Goal: Task Accomplishment & Management: Manage account settings

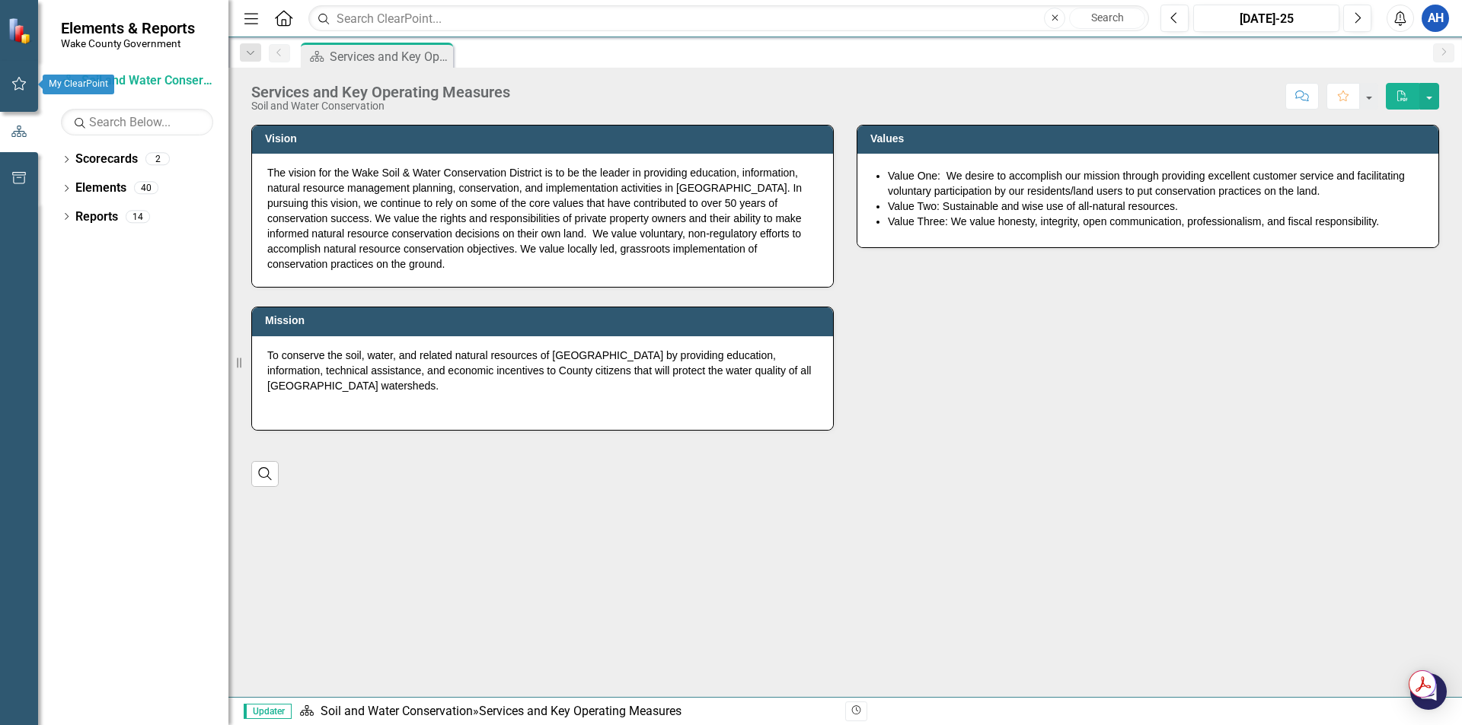
click at [21, 85] on icon "button" at bounding box center [19, 84] width 16 height 12
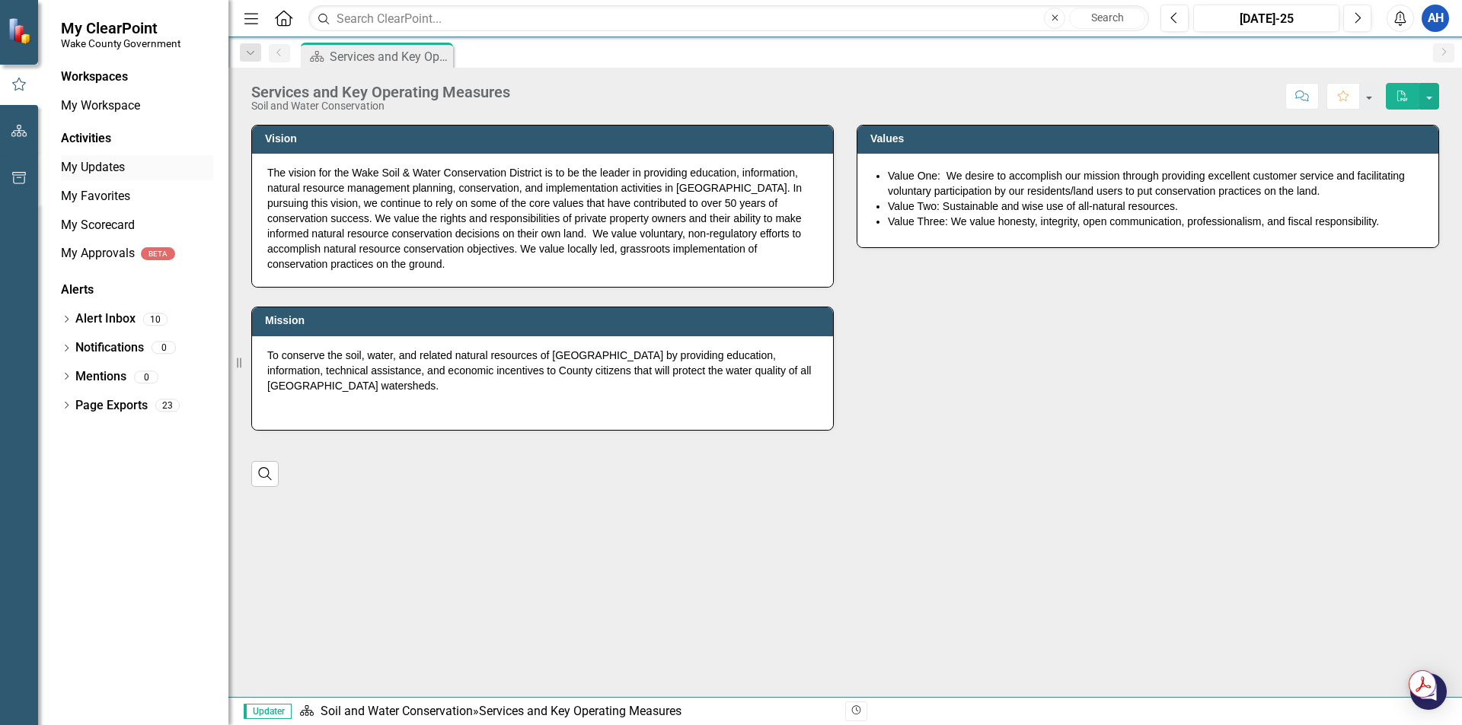
click at [126, 171] on link "My Updates" at bounding box center [137, 168] width 152 height 18
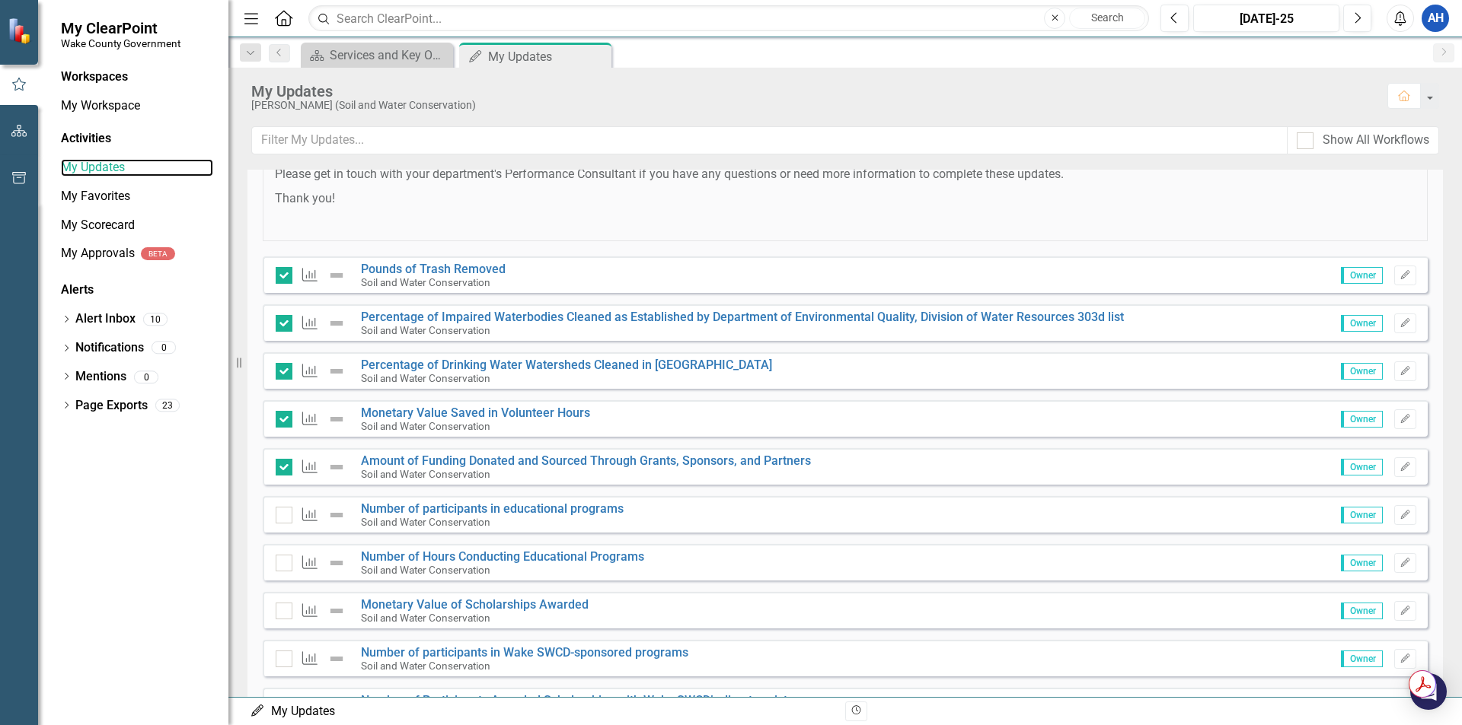
scroll to position [215, 0]
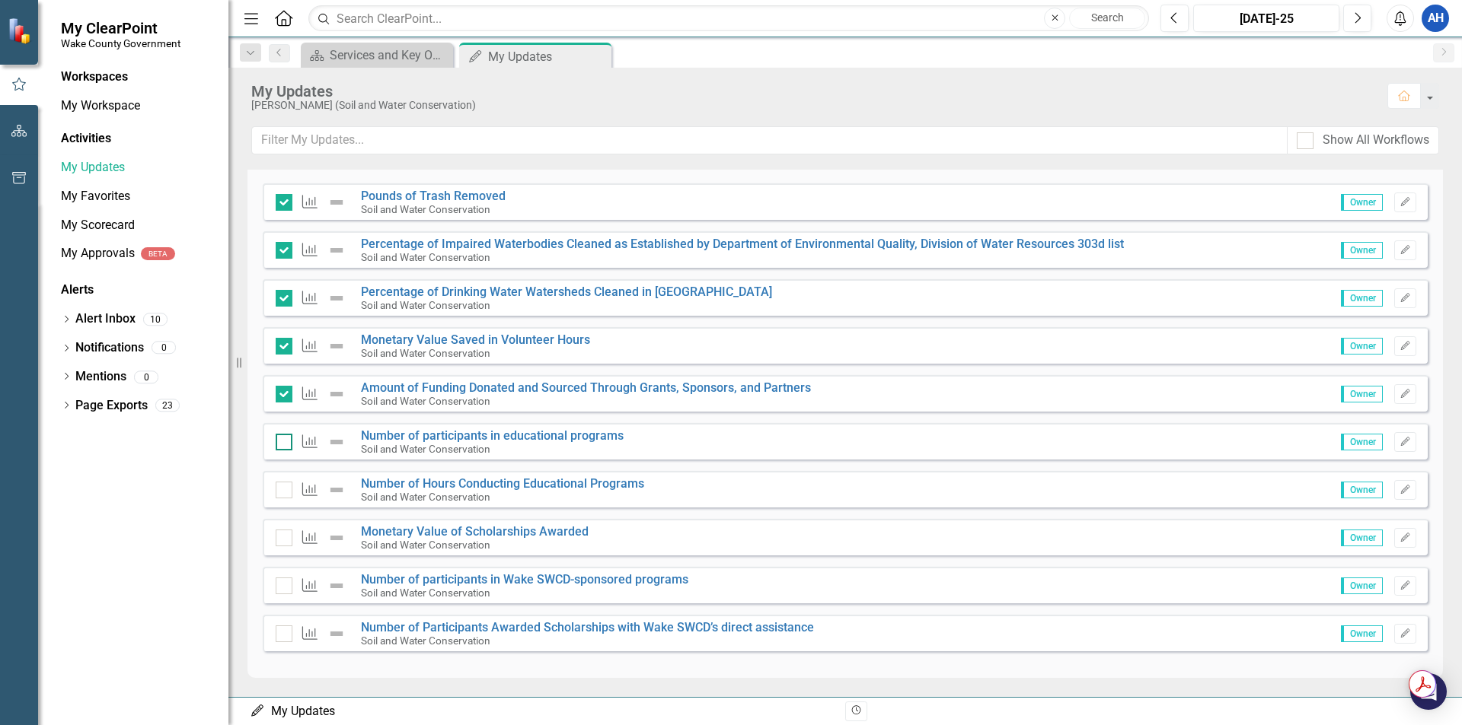
click at [279, 445] on div at bounding box center [284, 442] width 17 height 17
click at [279, 444] on input "checkbox" at bounding box center [281, 439] width 10 height 10
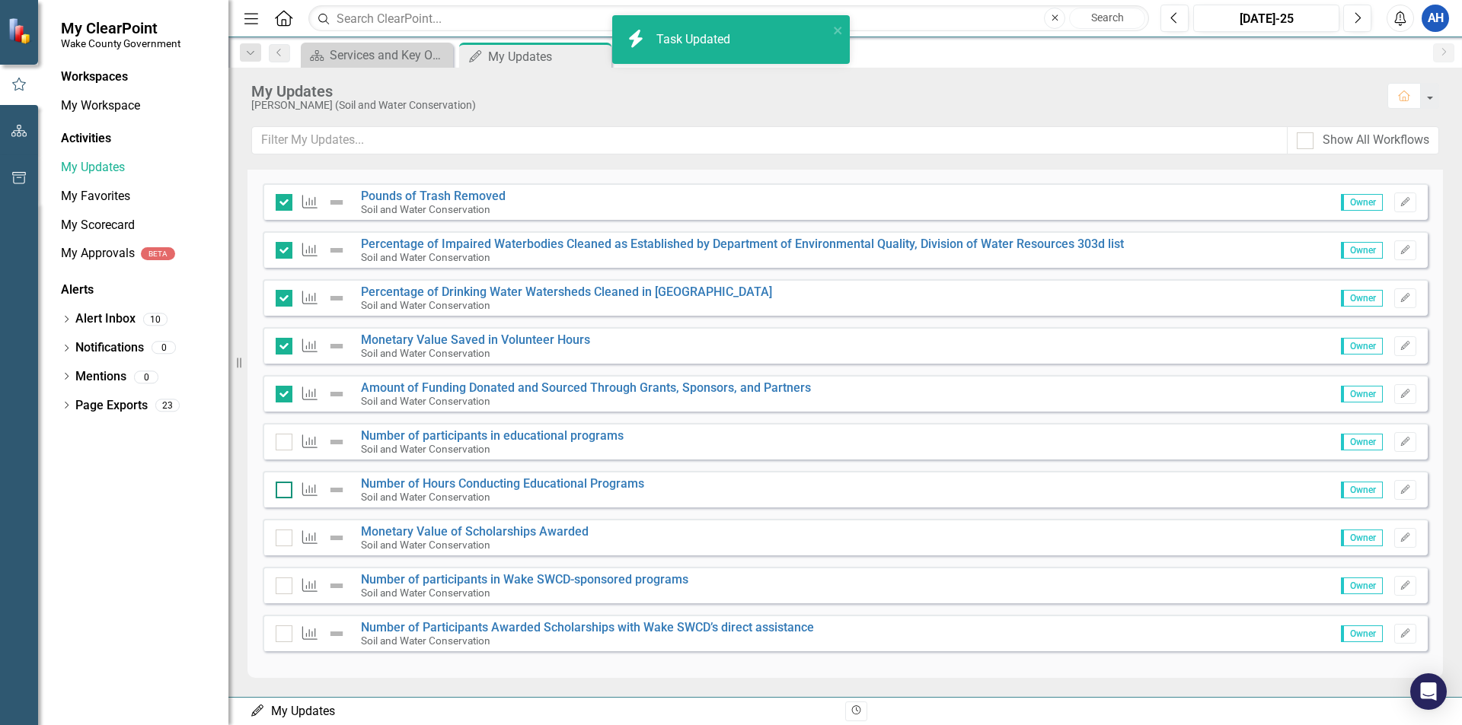
checkbox input "true"
click at [284, 489] on input "checkbox" at bounding box center [281, 487] width 10 height 10
checkbox input "true"
click at [284, 540] on div at bounding box center [284, 538] width 17 height 17
click at [284, 540] on input "checkbox" at bounding box center [281, 535] width 10 height 10
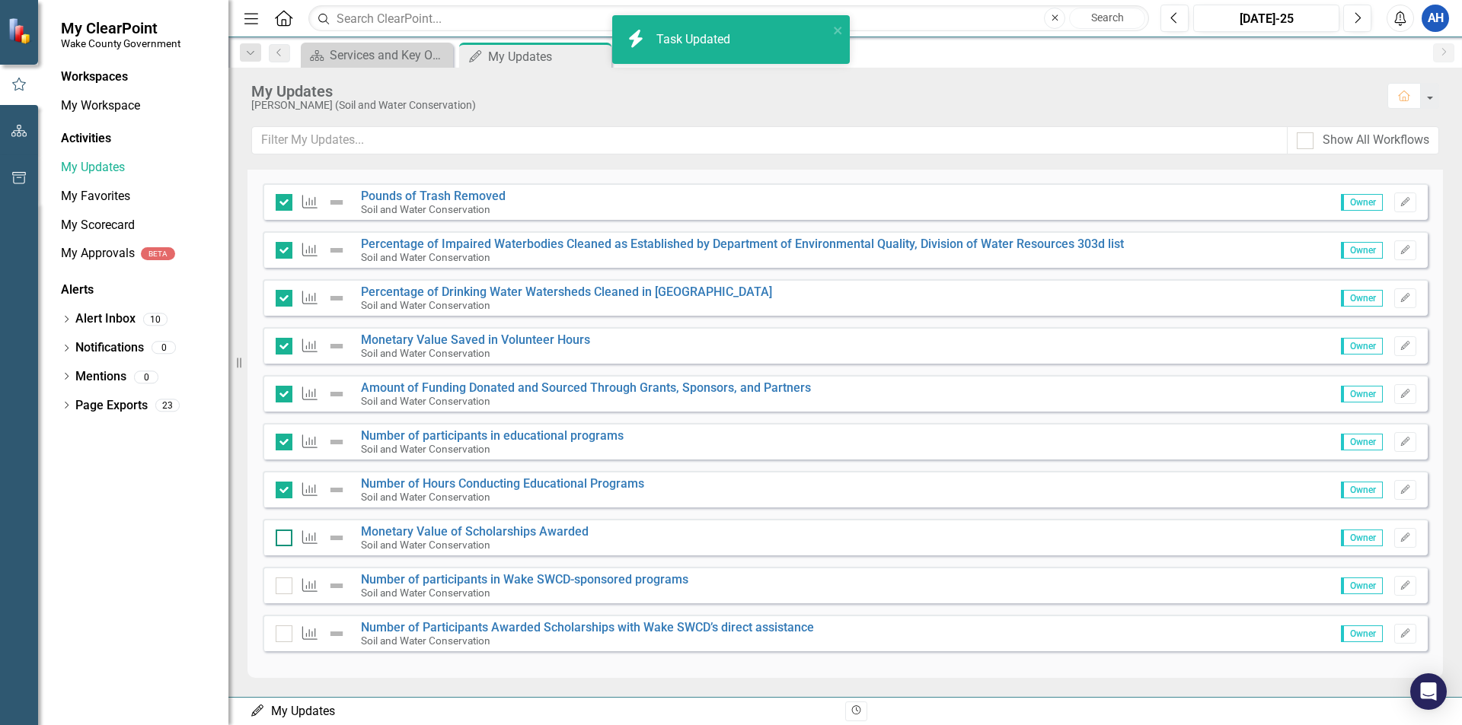
checkbox input "false"
click at [284, 589] on div at bounding box center [284, 586] width 17 height 17
click at [284, 588] on input "checkbox" at bounding box center [281, 583] width 10 height 10
checkbox input "false"
checkbox input "true"
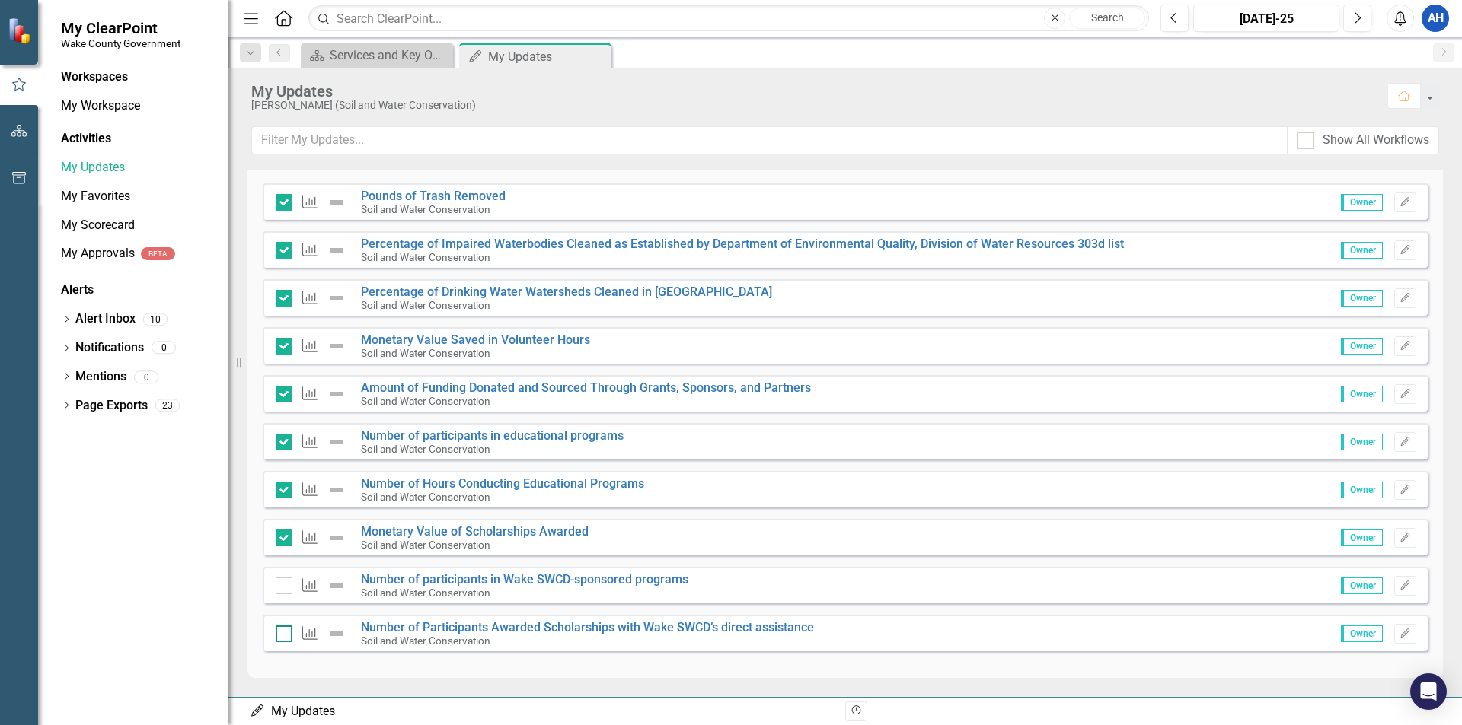
checkbox input "true"
click at [285, 637] on div at bounding box center [284, 634] width 17 height 17
click at [285, 636] on input "checkbox" at bounding box center [281, 631] width 10 height 10
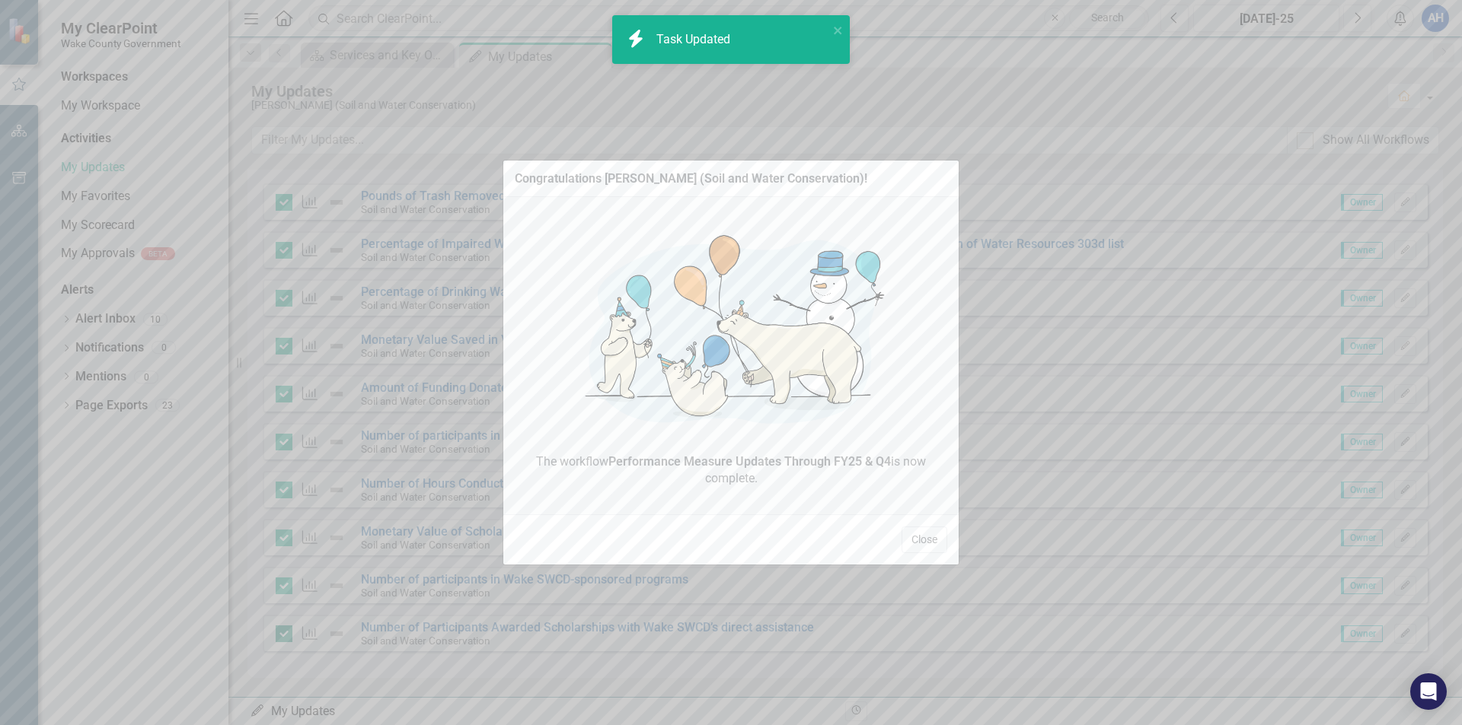
checkbox input "true"
click at [917, 534] on button "Close" at bounding box center [924, 540] width 46 height 27
